Goal: Task Accomplishment & Management: Complete application form

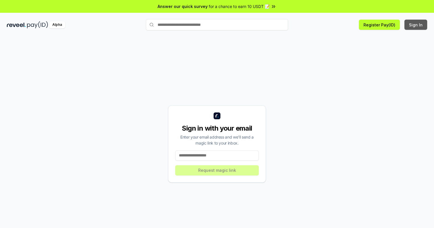
click at [416, 25] on button "Sign In" at bounding box center [415, 25] width 23 height 10
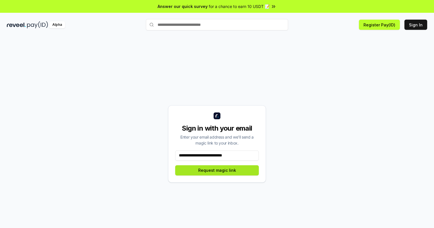
type input "**********"
click at [217, 170] on button "Request magic link" at bounding box center [217, 170] width 84 height 10
